Goal: Task Accomplishment & Management: Complete application form

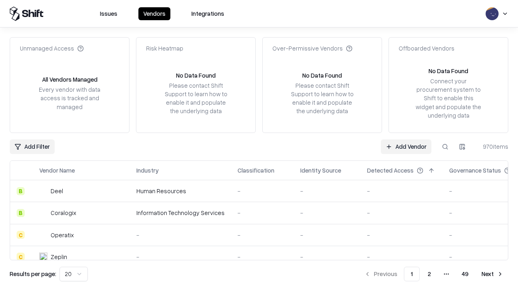
click at [406, 146] on link "Add Vendor" at bounding box center [406, 147] width 51 height 15
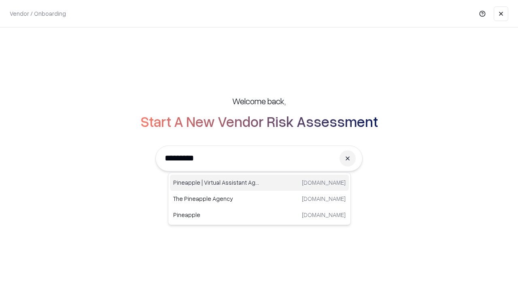
click at [259, 183] on div "Pineapple | Virtual Assistant Agency [DOMAIN_NAME]" at bounding box center [259, 183] width 179 height 16
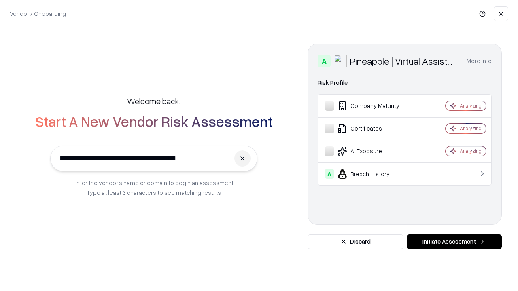
type input "**********"
click at [454, 242] on button "Initiate Assessment" at bounding box center [454, 242] width 95 height 15
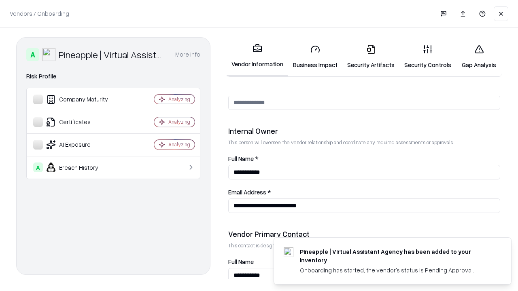
scroll to position [419, 0]
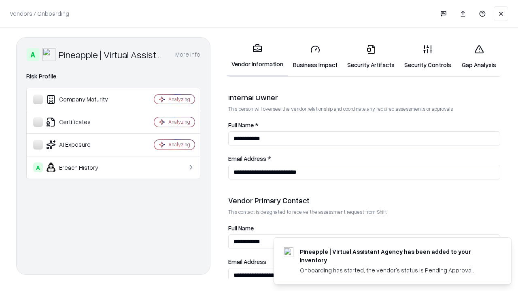
click at [371, 57] on link "Security Artifacts" at bounding box center [370, 57] width 57 height 38
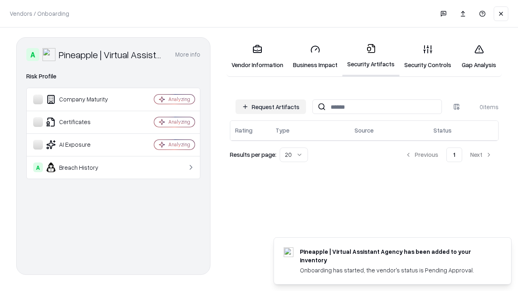
click at [271, 107] on button "Request Artifacts" at bounding box center [270, 107] width 70 height 15
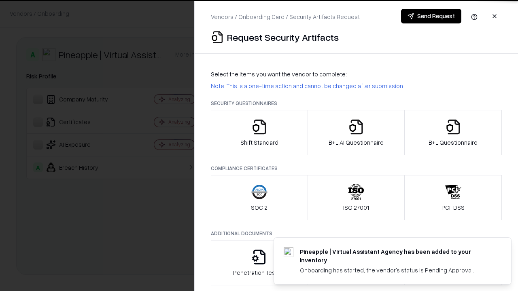
click at [453, 133] on icon "button" at bounding box center [453, 127] width 16 height 16
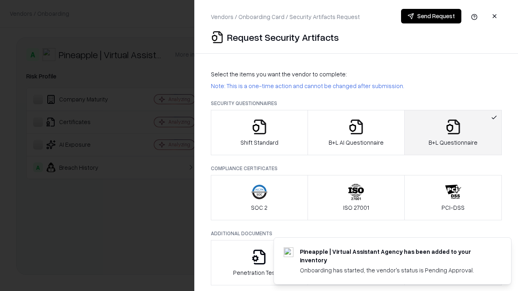
click at [356, 133] on icon "button" at bounding box center [356, 127] width 16 height 16
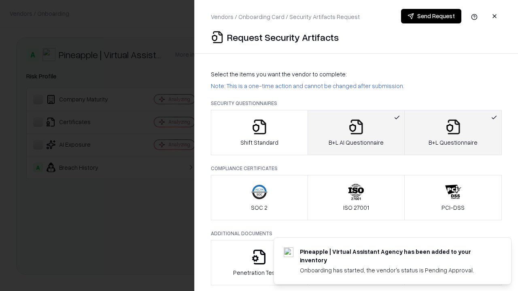
click at [431, 16] on button "Send Request" at bounding box center [431, 16] width 60 height 15
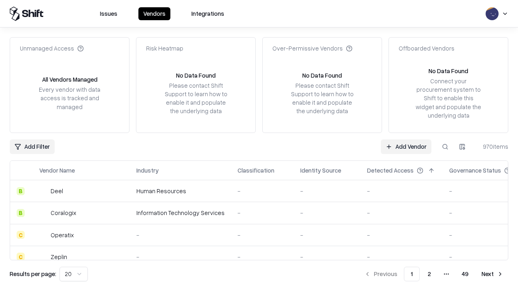
click at [445, 146] on button at bounding box center [445, 147] width 15 height 15
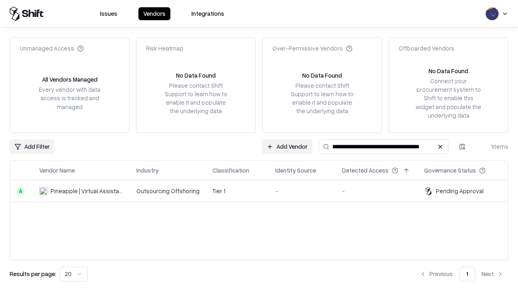
type input "**********"
click at [264, 191] on td "Tier 1" at bounding box center [237, 191] width 63 height 22
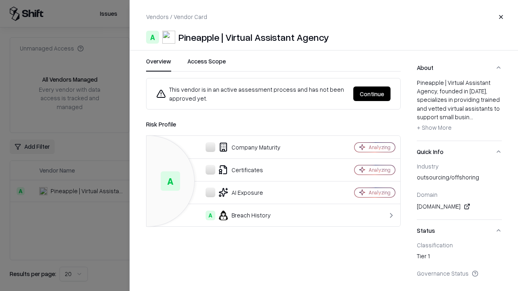
click at [372, 94] on button "Continue" at bounding box center [371, 94] width 37 height 15
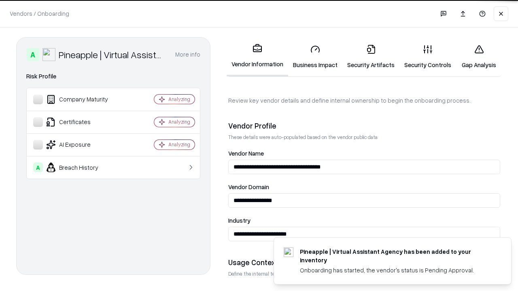
click at [371, 57] on link "Security Artifacts" at bounding box center [370, 57] width 57 height 38
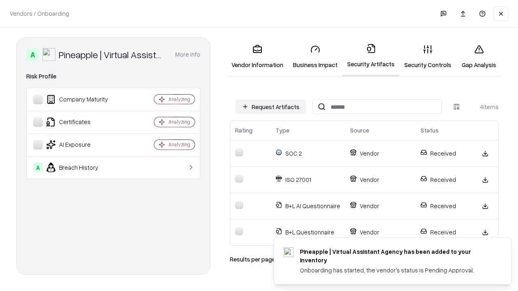
click at [479, 57] on link "Gap Analysis" at bounding box center [479, 57] width 46 height 38
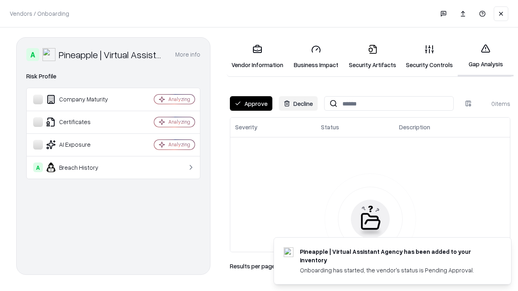
click at [251, 104] on button "Approve" at bounding box center [251, 103] width 42 height 15
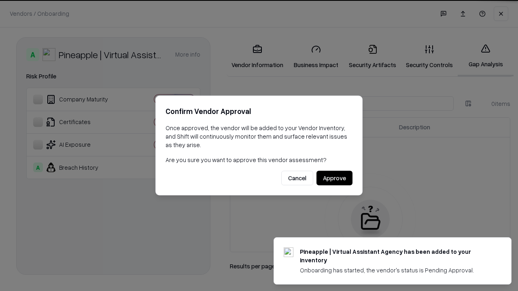
click at [334, 178] on button "Approve" at bounding box center [334, 178] width 36 height 15
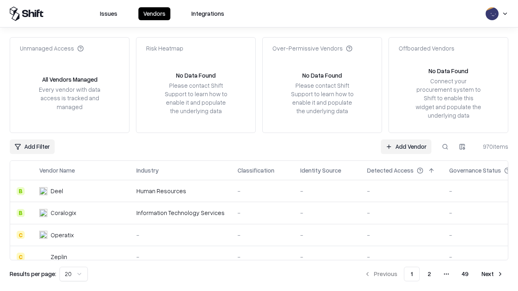
type input "**********"
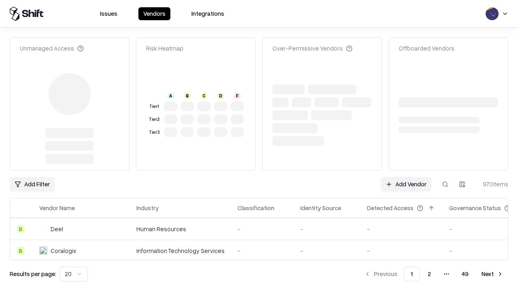
click at [406, 177] on link "Add Vendor" at bounding box center [406, 184] width 51 height 15
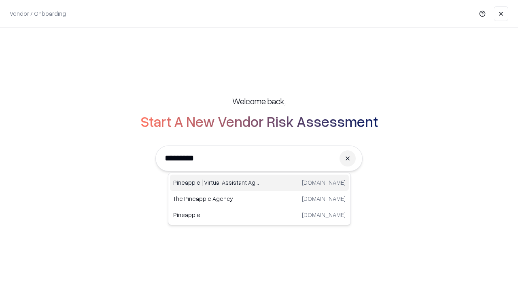
click at [259, 183] on div "Pineapple | Virtual Assistant Agency [DOMAIN_NAME]" at bounding box center [259, 183] width 179 height 16
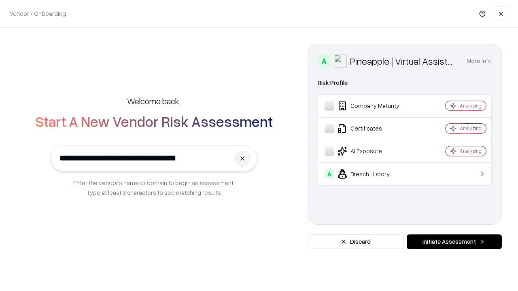
type input "**********"
click at [454, 242] on button "Initiate Assessment" at bounding box center [454, 242] width 95 height 15
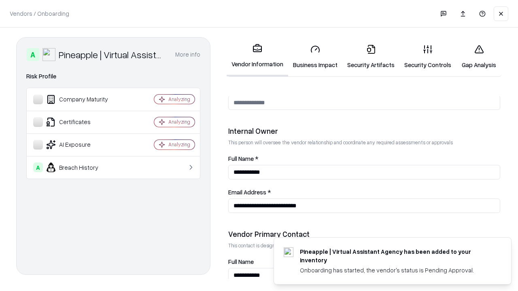
scroll to position [419, 0]
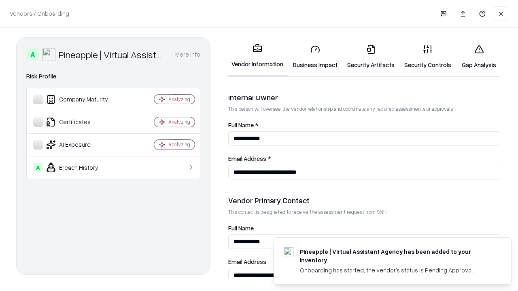
click at [479, 57] on link "Gap Analysis" at bounding box center [479, 57] width 46 height 38
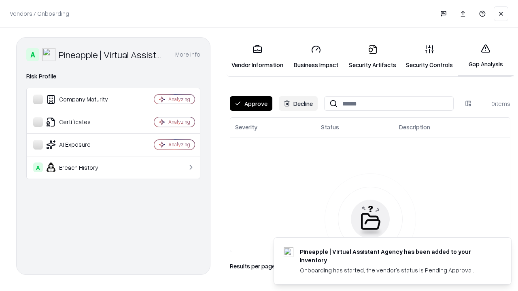
click at [251, 104] on button "Approve" at bounding box center [251, 103] width 42 height 15
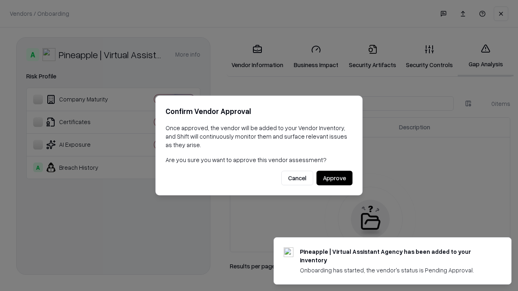
click at [334, 178] on button "Approve" at bounding box center [334, 178] width 36 height 15
